Goal: Navigation & Orientation: Find specific page/section

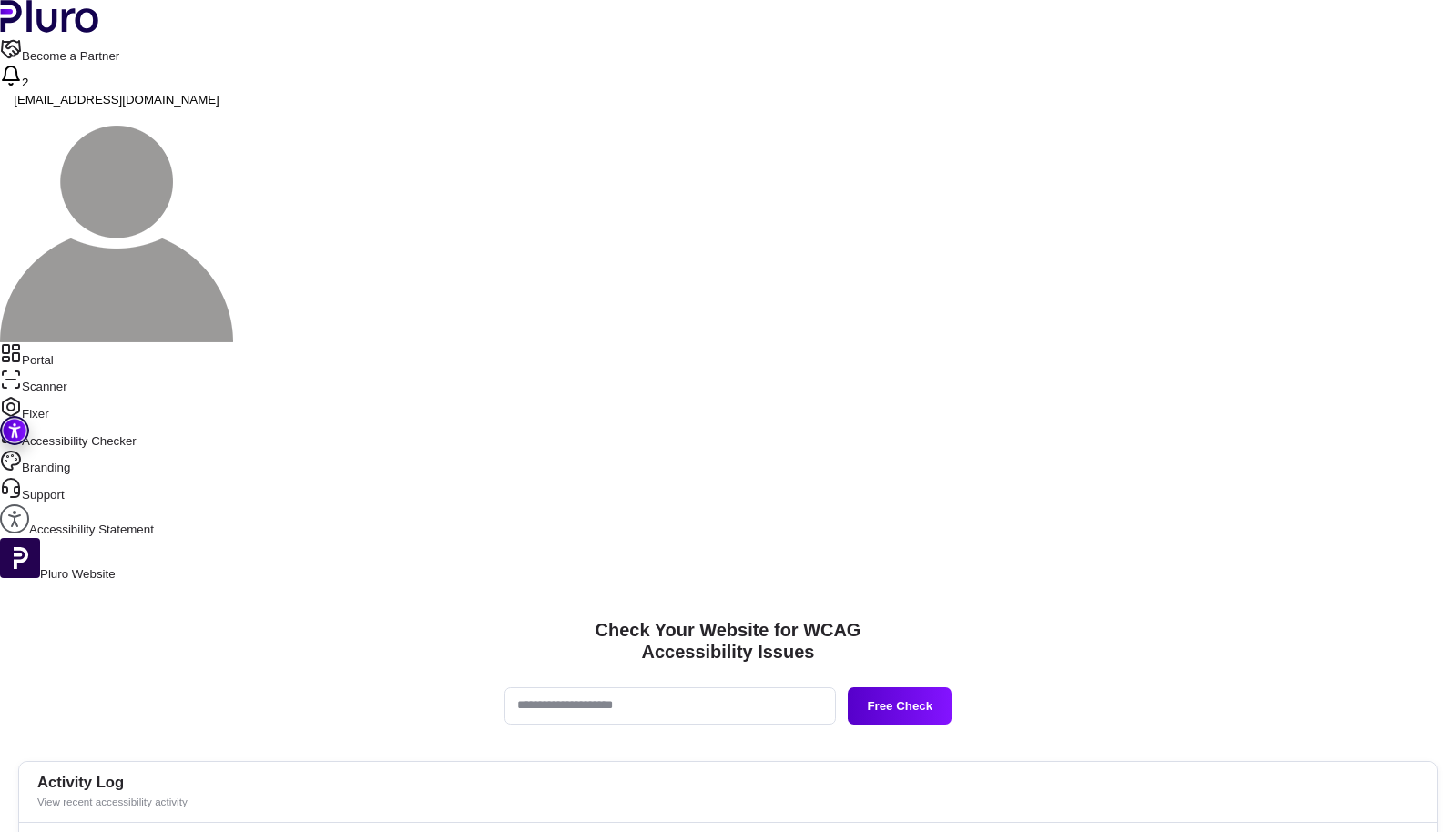
click at [20, 345] on icon "Sidebar menu" at bounding box center [11, 353] width 17 height 17
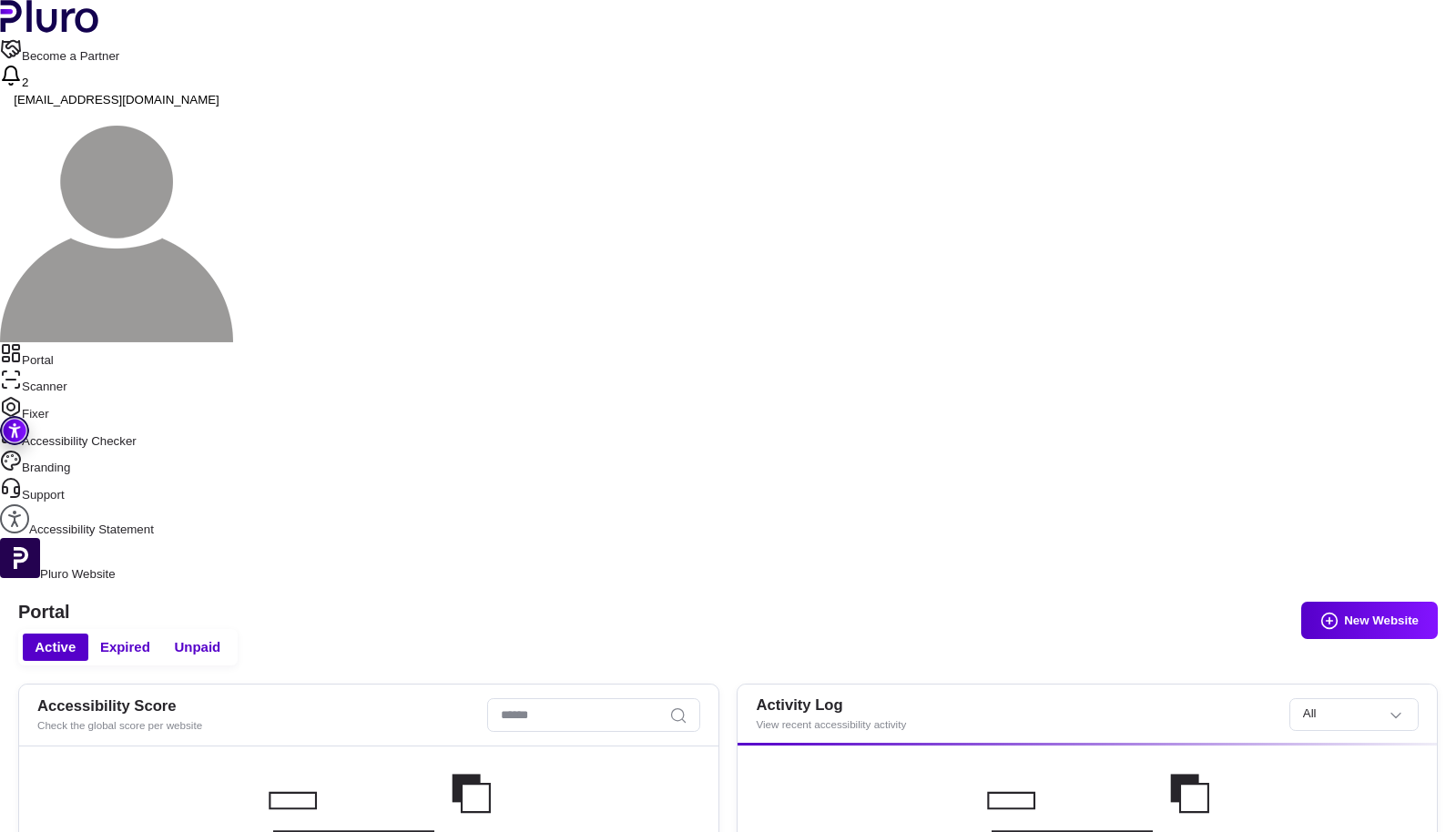
click at [114, 369] on link "Scanner" at bounding box center [728, 382] width 1456 height 27
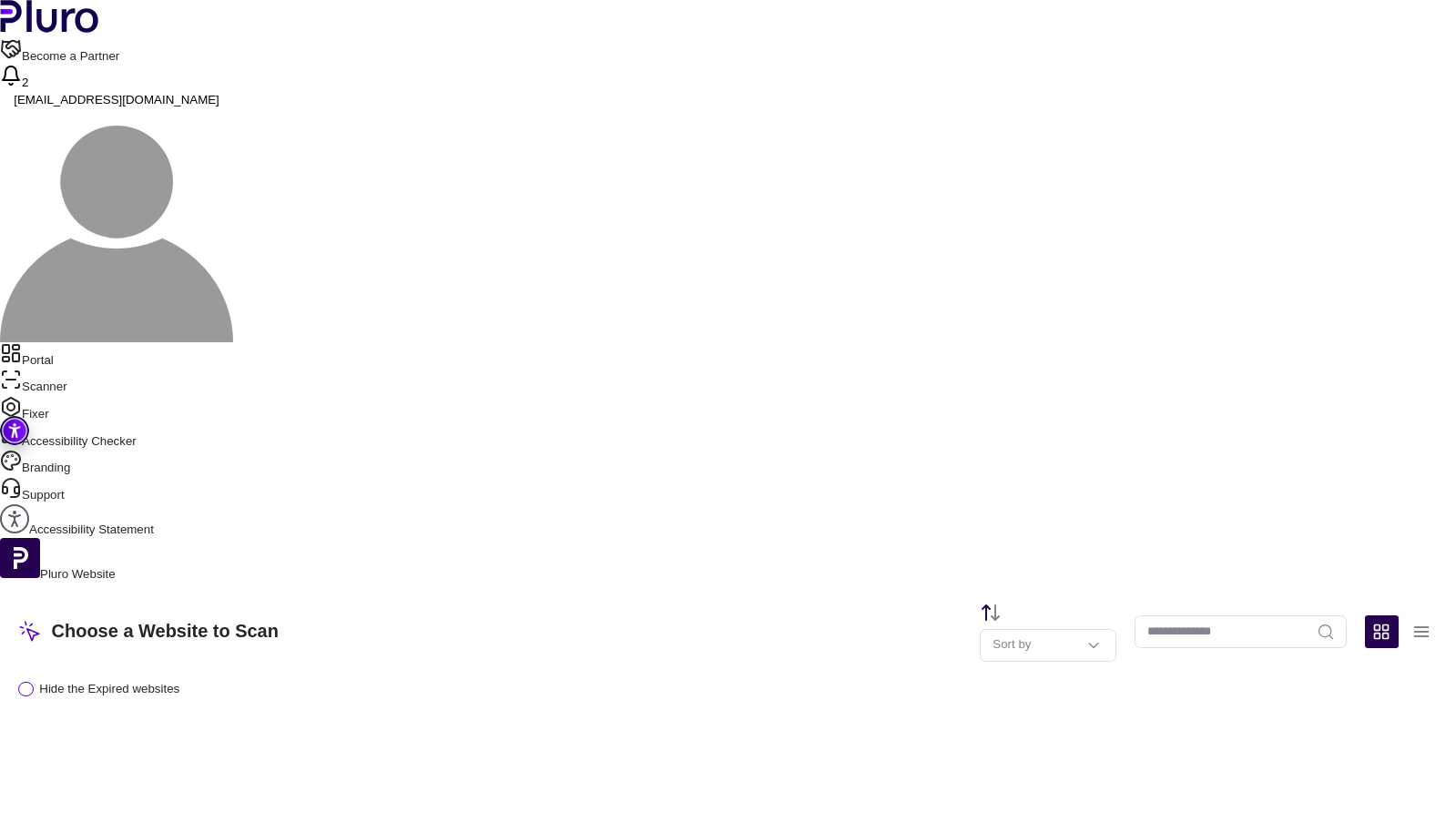
click at [81, 396] on link "Fixer" at bounding box center [728, 409] width 1456 height 27
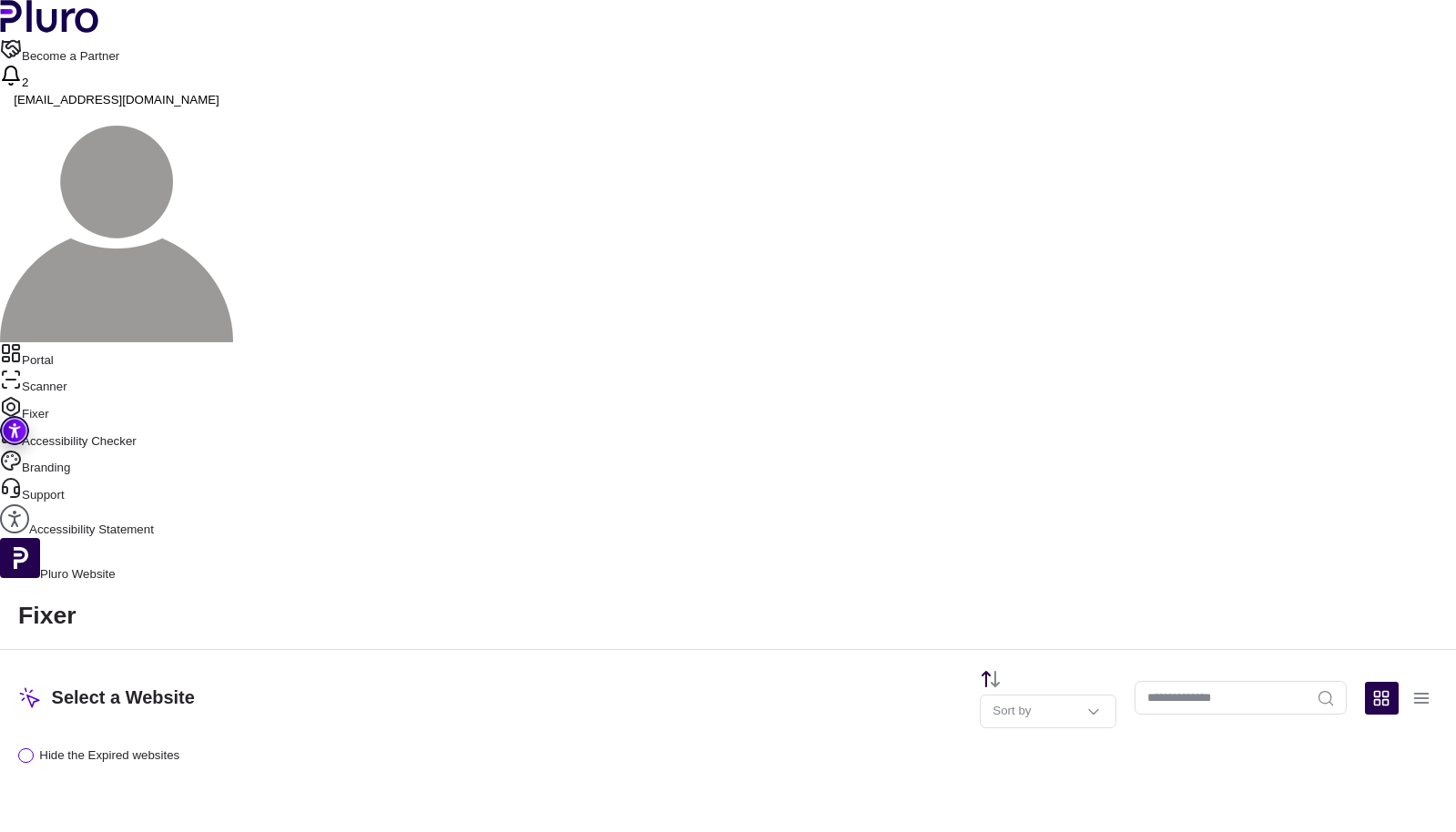
click at [80, 424] on link "Accessibility Checker" at bounding box center [728, 437] width 1456 height 27
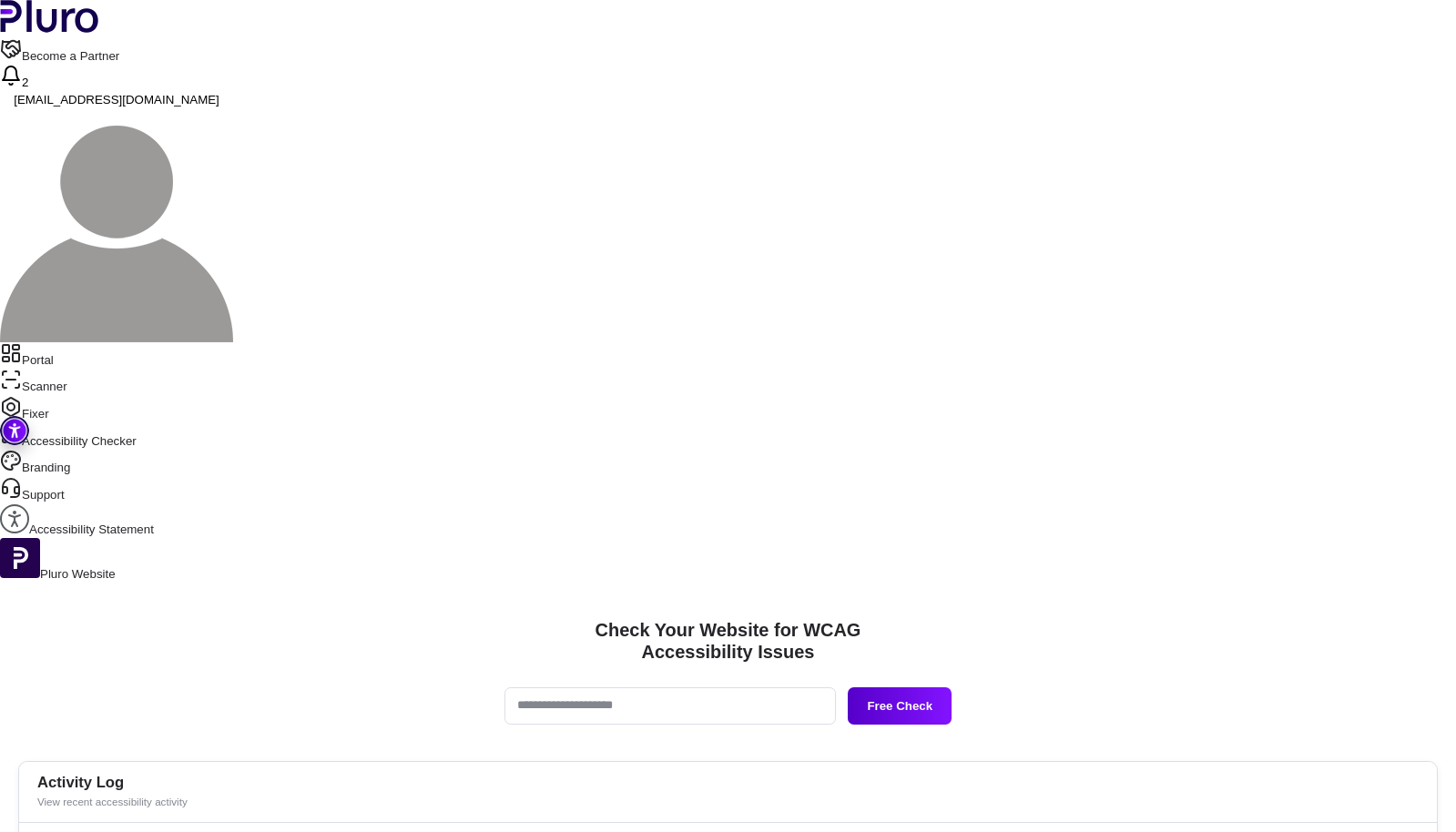
click at [90, 343] on link "Portal" at bounding box center [728, 356] width 1456 height 27
